Goal: Navigation & Orientation: Find specific page/section

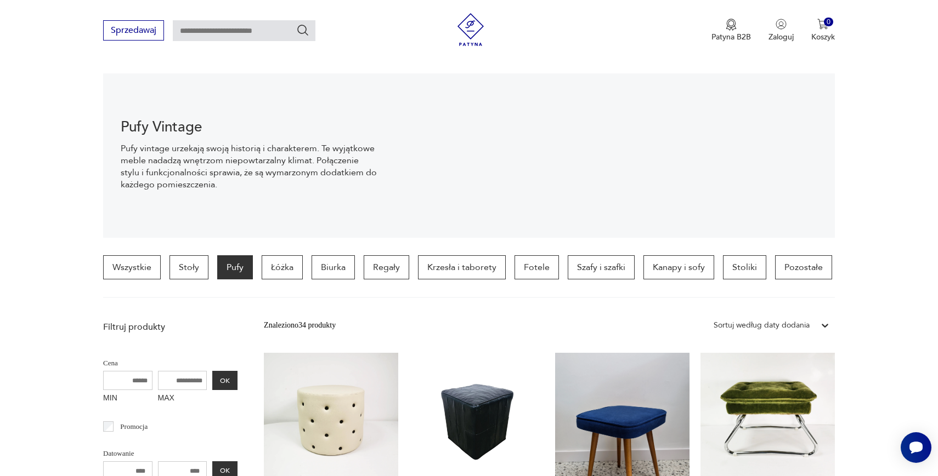
scroll to position [89, 0]
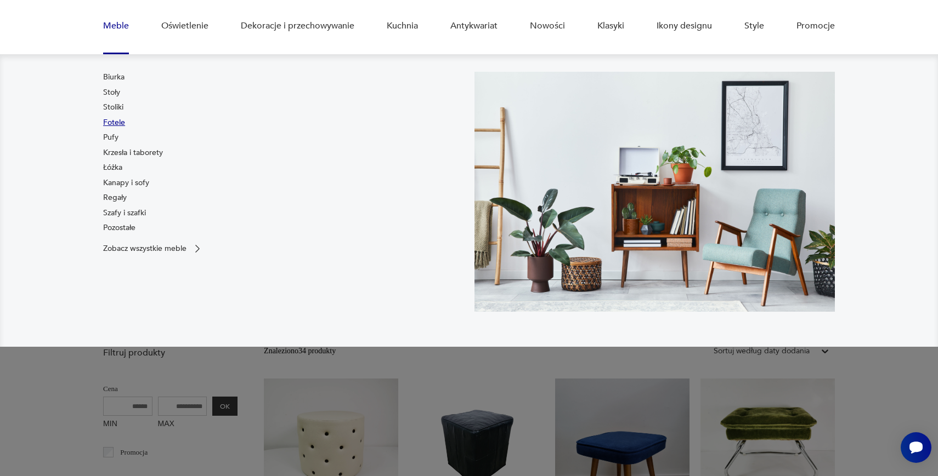
click at [110, 120] on link "Fotele" at bounding box center [114, 122] width 22 height 11
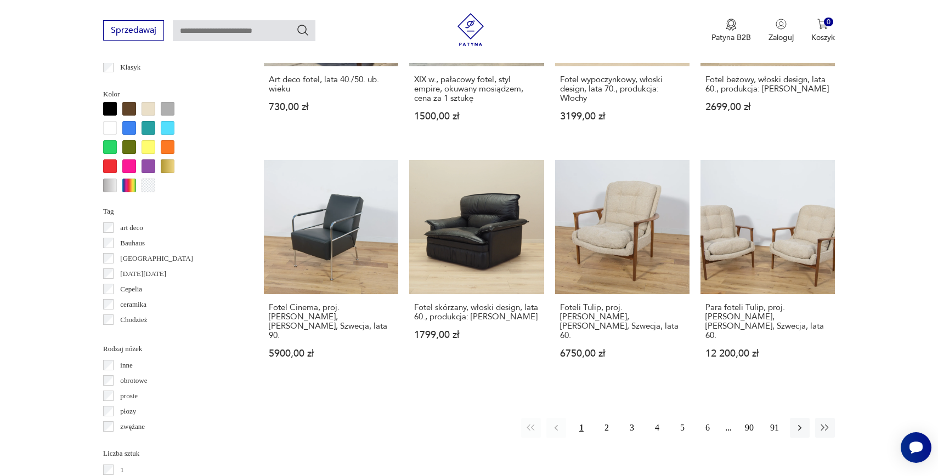
scroll to position [1002, 0]
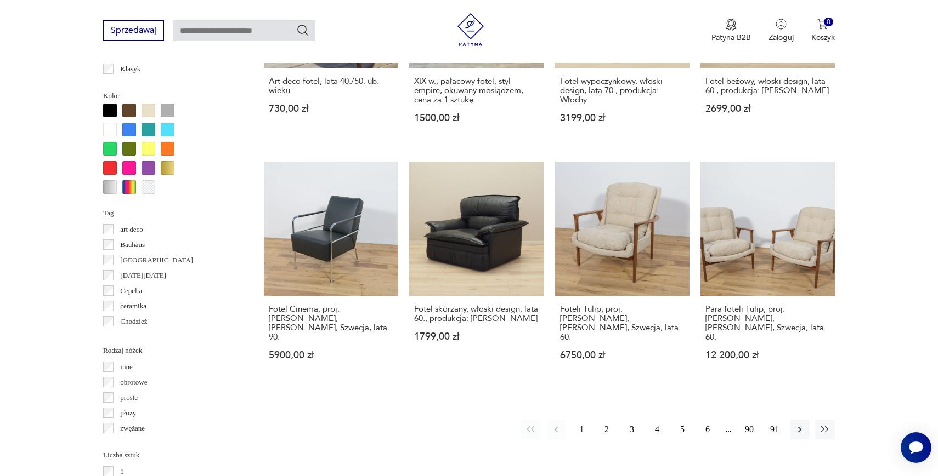
click at [609, 420] on button "2" at bounding box center [607, 430] width 20 height 20
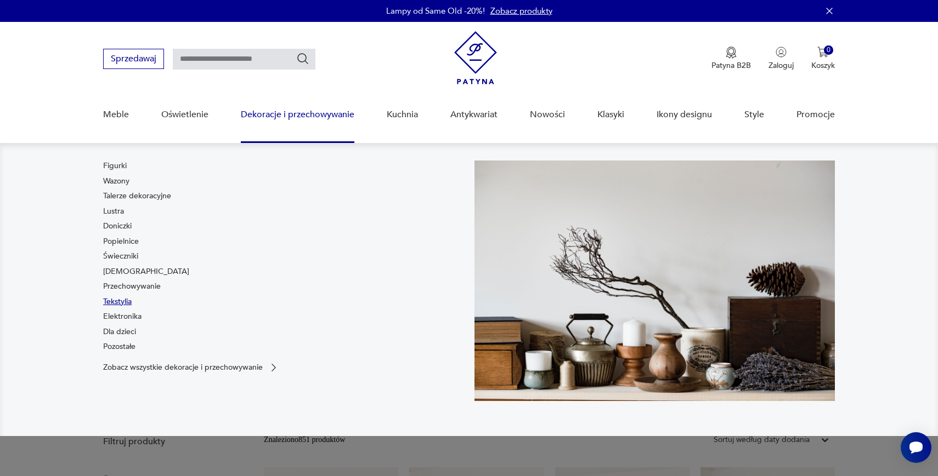
click at [125, 302] on link "Tekstylia" at bounding box center [117, 302] width 29 height 11
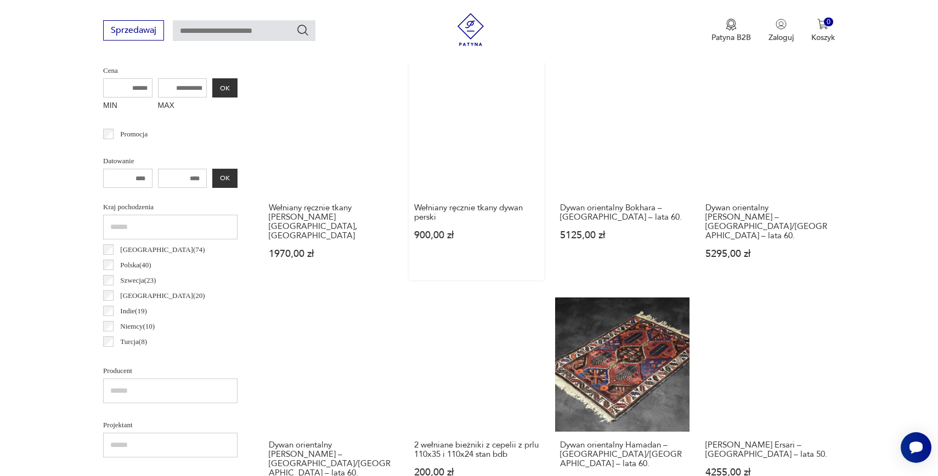
scroll to position [432, 0]
